Goal: Task Accomplishment & Management: Manage account settings

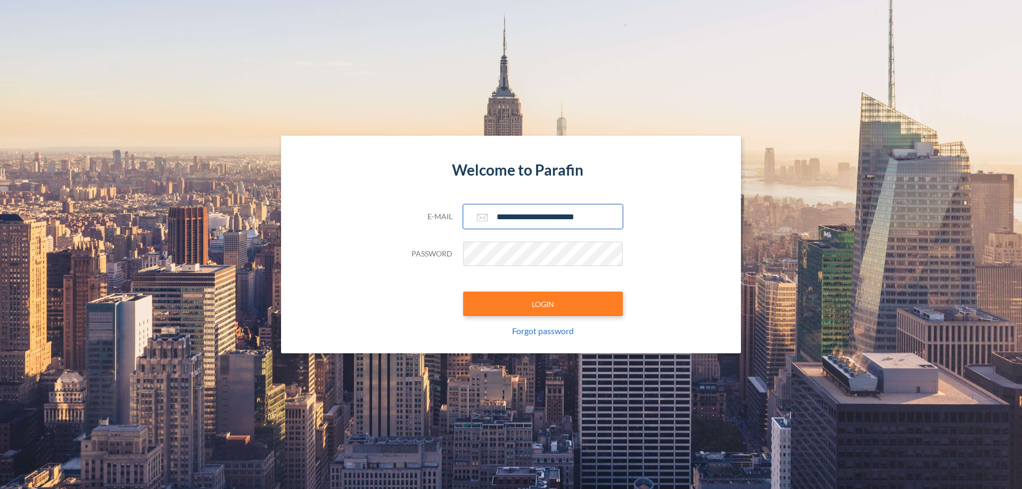
type input "**********"
click at [543, 304] on button "LOGIN" at bounding box center [543, 304] width 160 height 24
